Goal: Check status: Check status

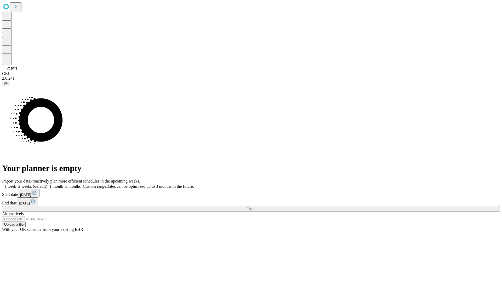
click at [255, 207] on span "Fetch" at bounding box center [250, 209] width 9 height 4
